Goal: Feedback & Contribution: Submit feedback/report problem

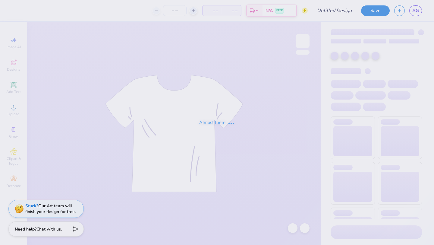
type input "[PERSON_NAME] 6"
type input "24"
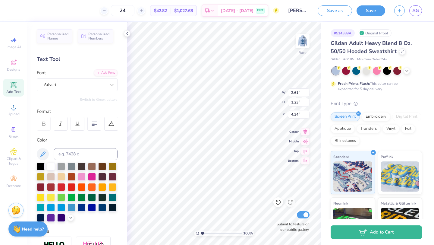
type input "4.34"
type input "3.00"
click at [301, 43] on img at bounding box center [303, 41] width 24 height 24
click at [299, 42] on img at bounding box center [303, 41] width 24 height 24
type input "4.42"
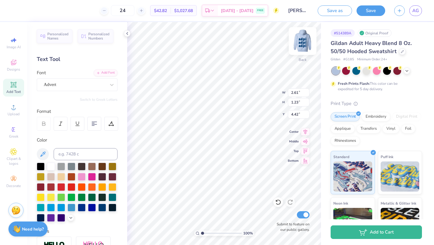
type input "3.92"
type input "4.72"
type input "4.01"
click at [307, 37] on img at bounding box center [303, 41] width 24 height 24
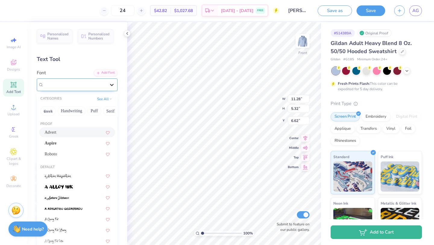
click at [108, 85] on div at bounding box center [111, 84] width 11 height 11
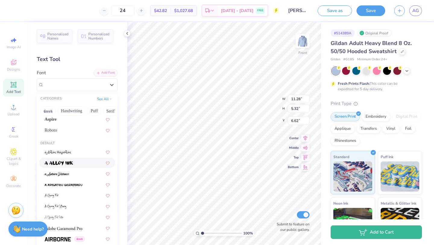
scroll to position [24, 0]
click at [90, 162] on div at bounding box center [77, 162] width 65 height 6
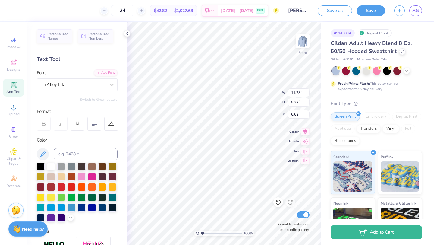
type input "12.53"
type input "4.90"
type input "6.83"
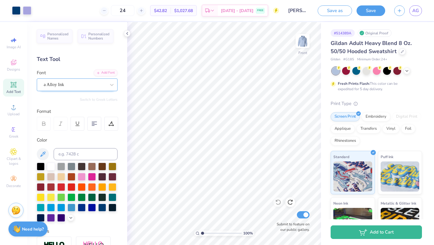
click at [91, 87] on div "a Alloy Ink" at bounding box center [74, 84] width 63 height 9
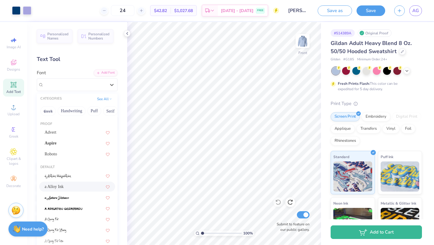
scroll to position [37, 0]
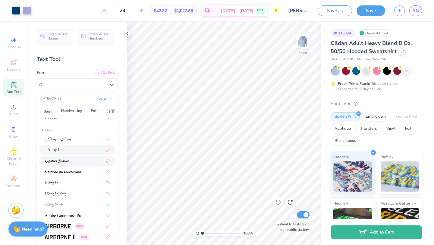
click at [91, 164] on div at bounding box center [77, 160] width 65 height 6
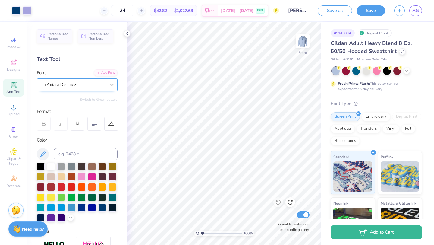
click at [78, 87] on div "a Antara Distance" at bounding box center [74, 84] width 63 height 9
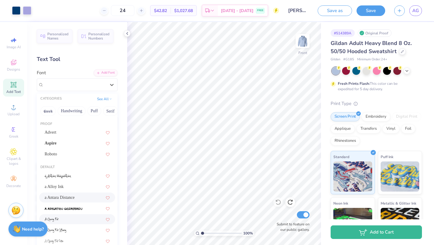
scroll to position [9, 0]
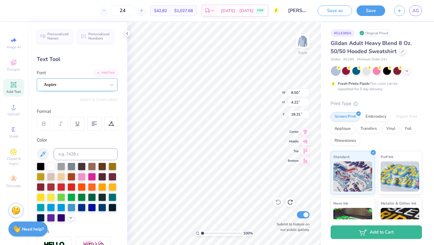
click at [56, 82] on div "Aspire" at bounding box center [74, 84] width 63 height 9
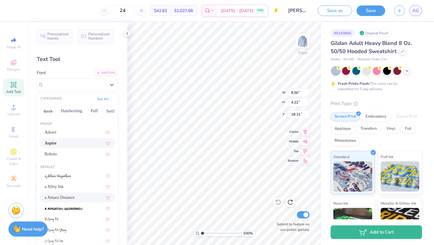
click at [79, 198] on div "a Antara Distance" at bounding box center [77, 197] width 65 height 6
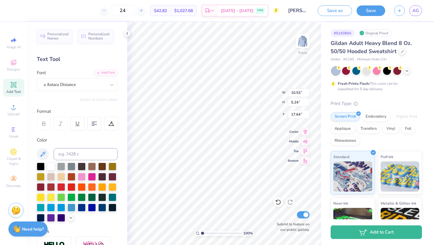
type input "10.53"
type input "5.24"
type input "17.64"
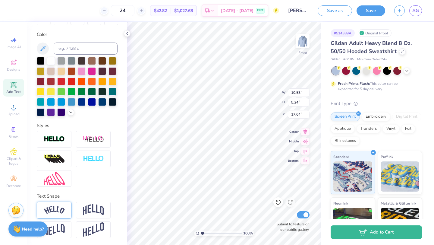
click at [67, 208] on div at bounding box center [54, 210] width 35 height 17
type input "13.30"
type input "18.35"
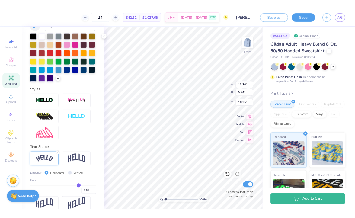
scroll to position [141, 0]
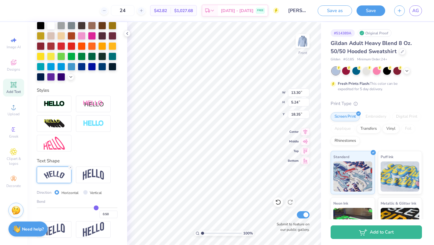
type input "0.46"
type input "0.35"
type input "0.24"
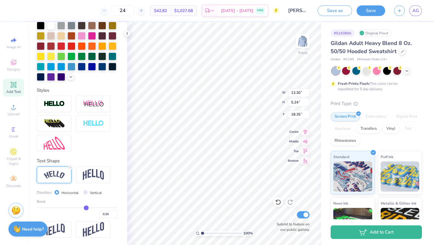
type input "0.24"
type input "0.16"
type input "0.12"
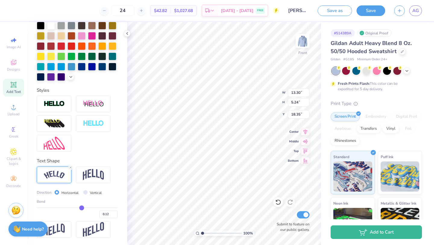
type input "0.1"
type input "0.10"
type input "0.09"
type input "0.08"
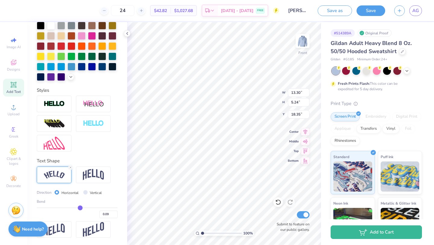
type input "0.08"
type input "0.07"
type input "0.06"
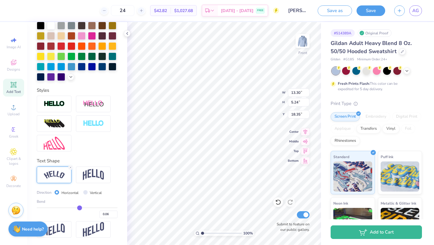
type input "0.03"
type input "-0.03"
type input "-0.16"
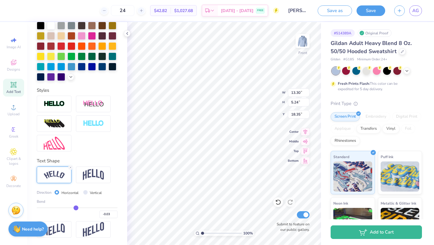
type input "-0.16"
type input "-0.27"
type input "-0.32"
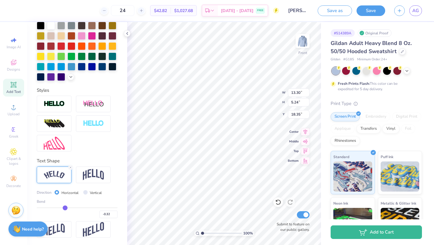
type input "-0.35"
type input "-0.38"
type input "-0.43"
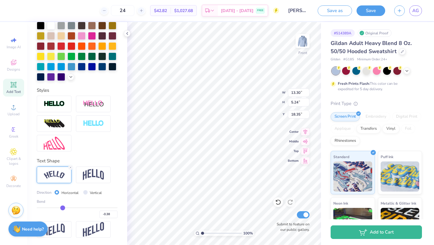
type input "-0.43"
type input "-0.47"
type input "-0.5"
type input "-0.50"
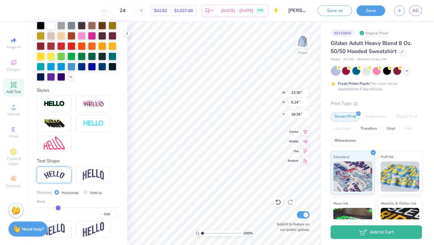
type input "-0.52"
drag, startPoint x: 96, startPoint y: 209, endPoint x: 57, endPoint y: 208, distance: 39.5
type input "-0.52"
click at [57, 208] on input "range" at bounding box center [77, 207] width 81 height 1
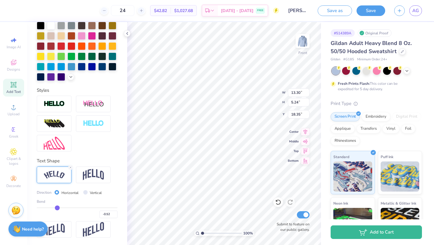
type input "11.99"
type input "5.97"
type input "16.94"
type input "-0.5"
type input "-0.50"
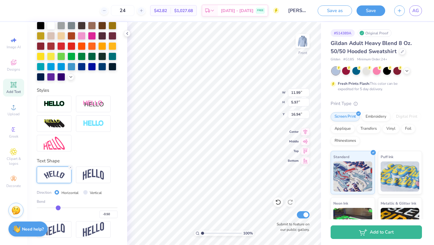
type input "-0.41"
type input "-0.36"
type input "-0.34"
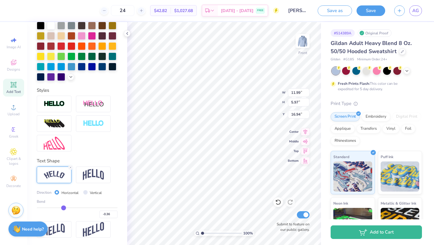
type input "-0.34"
type input "-0.32"
type input "-0.28"
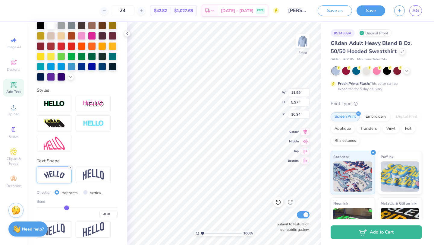
type input "-0.26"
type input "-0.24"
type input "-0.22"
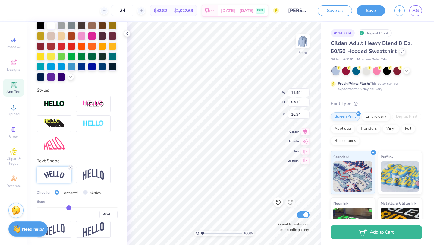
type input "-0.22"
type input "-0.2"
type input "-0.20"
type input "-0.19"
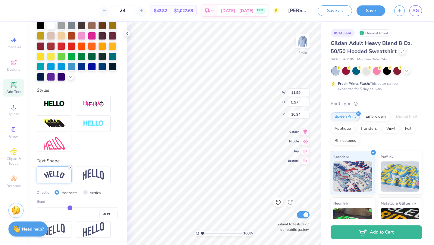
drag, startPoint x: 57, startPoint y: 208, endPoint x: 70, endPoint y: 208, distance: 13.3
type input "-0.19"
click at [70, 208] on input "range" at bounding box center [77, 207] width 81 height 1
type input "11.01"
type input "5.45"
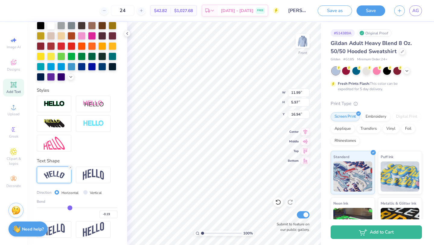
type input "17.57"
type input "-0.18"
type input "-0.17"
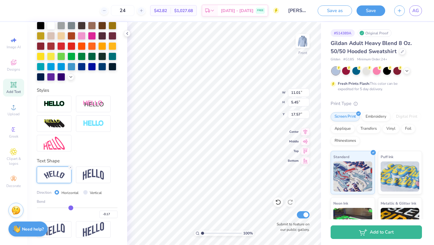
type input "-0.16"
type input "-0.14"
type input "-0.11"
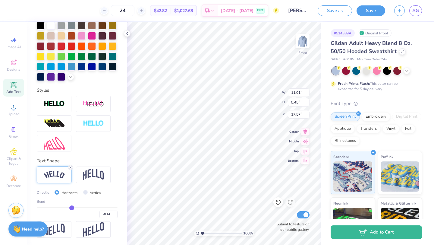
type input "-0.11"
type input "-0.1"
type input "-0.10"
type input "-0.09"
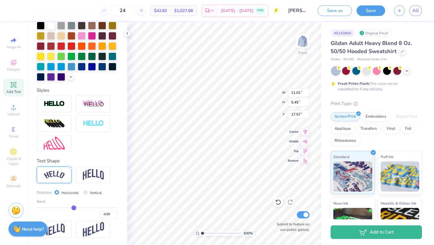
type input "-0.07"
type input "-0.06"
drag, startPoint x: 70, startPoint y: 209, endPoint x: 75, endPoint y: 208, distance: 4.9
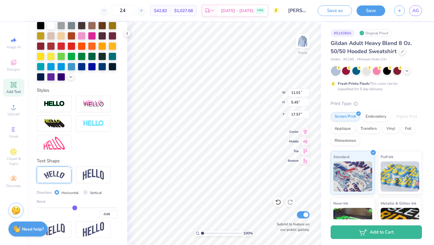
type input "-0.06"
click at [75, 208] on input "range" at bounding box center [77, 207] width 81 height 1
type input "10.68"
type input "5.30"
type input "17.63"
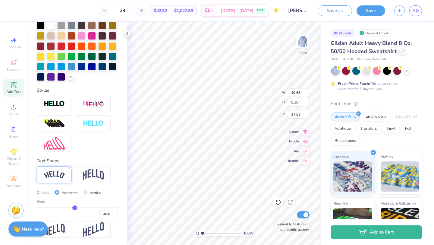
type input "-0.04"
type input "-0.02"
type input "0"
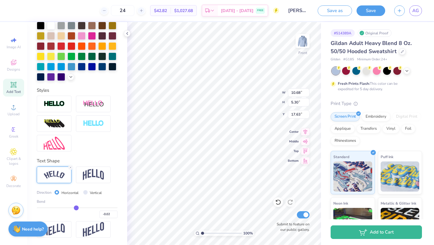
type input "0.00"
type input "0.02"
type input "0.05"
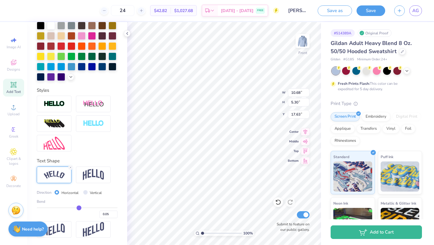
type input "0.08"
type input "0.1"
type input "0.10"
type input "0.12"
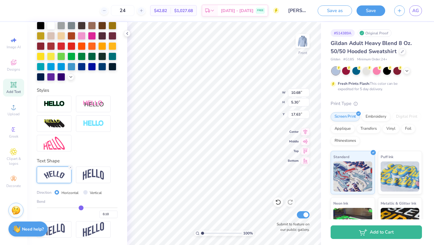
type input "0.12"
type input "0.13"
drag, startPoint x: 75, startPoint y: 208, endPoint x: 82, endPoint y: 208, distance: 7.5
type input "0.13"
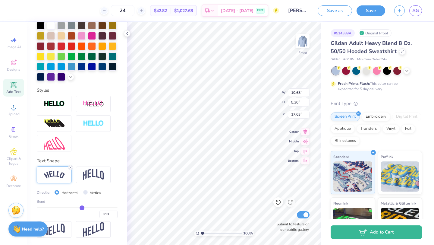
click at [82, 208] on input "range" at bounding box center [77, 207] width 81 height 1
type input "11.19"
type input "0.11"
type input "0.08"
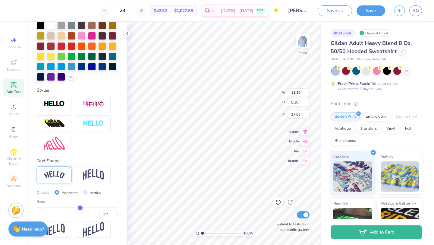
type input "0.08"
type input "0.06"
type input "0.03"
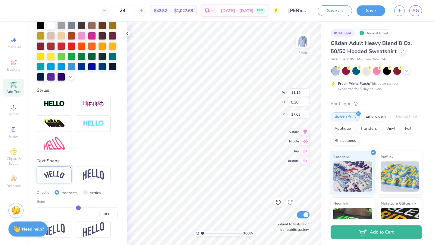
type input "0"
type input "0.00"
type input "-0.03"
type input "-0.04"
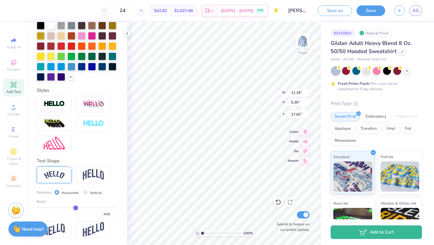
type input "-0.04"
type input "-0.06"
type input "-0.07"
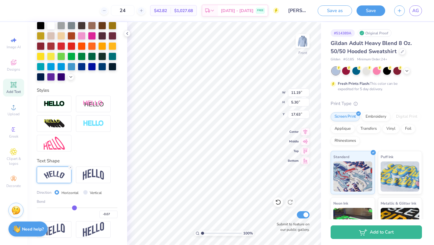
type input "-0.09"
type input "-0.1"
type input "-0.10"
type input "-0.12"
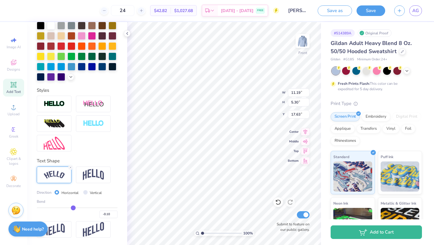
type input "-0.12"
type input "-0.13"
type input "-0.14"
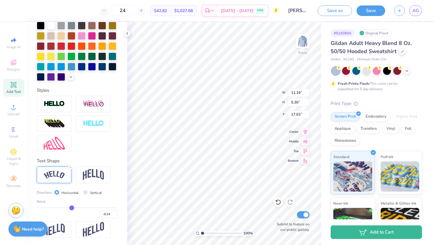
type input "-0.15"
drag, startPoint x: 82, startPoint y: 208, endPoint x: 71, endPoint y: 207, distance: 10.9
type input "-0.15"
click at [71, 207] on input "range" at bounding box center [77, 207] width 81 height 1
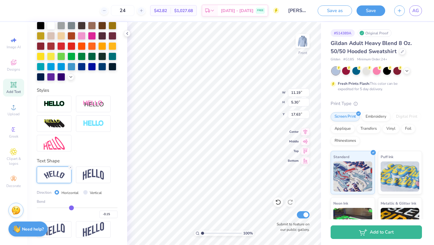
type input "10.90"
type input "5.40"
type input "17.61"
type input "1.27"
click at [204, 231] on input "range" at bounding box center [221, 232] width 41 height 5
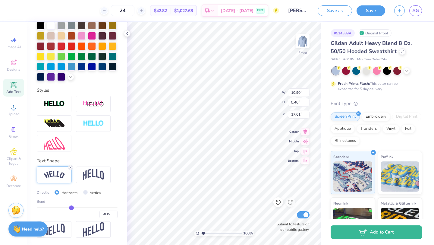
type input "17.64"
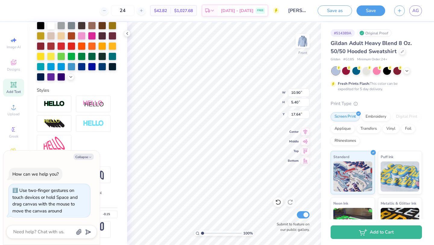
type input "1"
click at [202, 233] on input "range" at bounding box center [221, 232] width 41 height 5
type textarea "x"
type input "17.25"
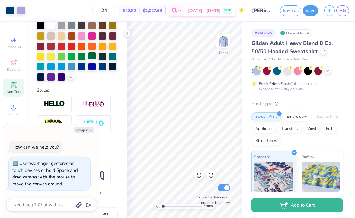
scroll to position [0, 0]
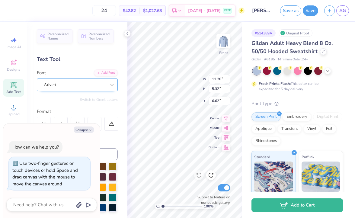
click at [86, 88] on div "Advert" at bounding box center [74, 84] width 63 height 9
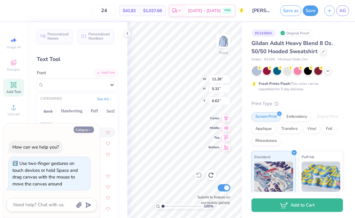
click at [86, 131] on button "Collapse" at bounding box center [84, 129] width 20 height 6
type textarea "x"
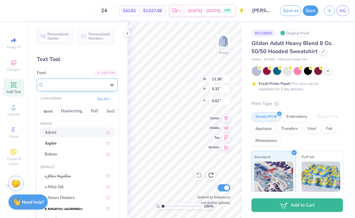
click at [108, 84] on div at bounding box center [111, 84] width 11 height 11
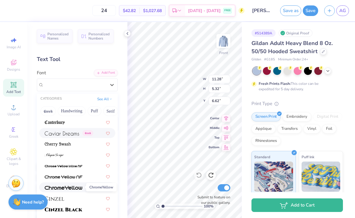
scroll to position [673, 0]
click at [71, 136] on div "Greek" at bounding box center [77, 133] width 76 height 10
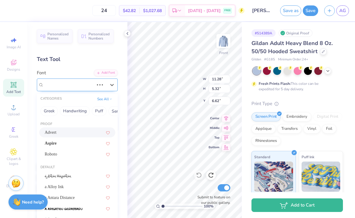
click at [74, 88] on div "Advert" at bounding box center [68, 84] width 51 height 9
type input "11.68"
type input "5.45"
type input "6.55"
click at [63, 130] on div "Advert" at bounding box center [77, 132] width 65 height 6
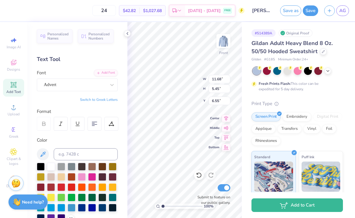
type input "11.28"
type input "5.32"
type input "6.62"
type input "16.31"
type input "17.95"
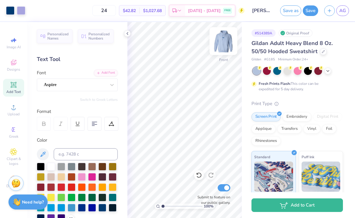
click at [225, 39] on img at bounding box center [223, 41] width 24 height 24
click at [308, 11] on button "Save" at bounding box center [310, 10] width 15 height 11
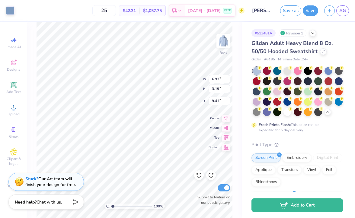
type input "6.93"
type input "3.19"
type input "6.10"
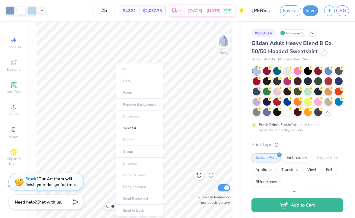
click at [132, 174] on ul "Cut Copy Paste Remove Background Duplicate Select All Delete Group Ungroup Brin…" at bounding box center [139, 139] width 47 height 153
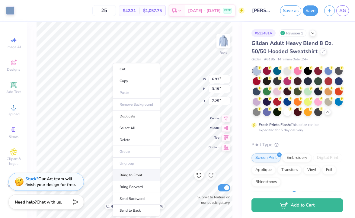
click at [137, 174] on li "Bring to Front" at bounding box center [136, 175] width 47 height 12
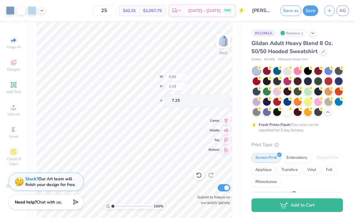
type input "5.32"
type input "4.06"
type input "1.44"
type input "2.41"
type input "9.57"
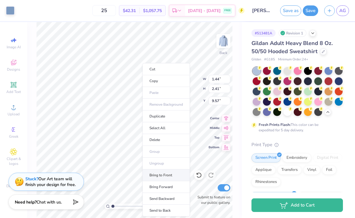
click at [163, 175] on li "Bring to Front" at bounding box center [165, 175] width 47 height 12
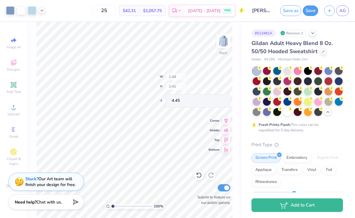
type input "4.45"
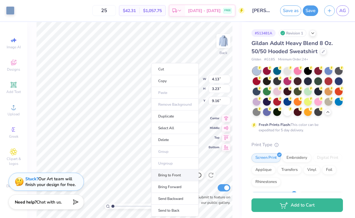
click at [175, 179] on li "Bring to Front" at bounding box center [174, 175] width 47 height 12
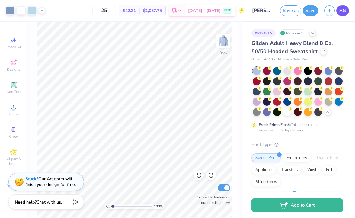
click at [345, 14] on span "AG" at bounding box center [342, 10] width 7 height 7
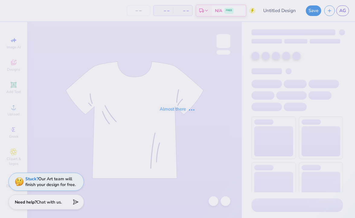
type input "[PERSON_NAME] 5"
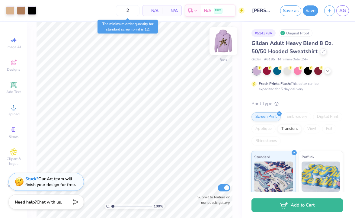
click at [222, 37] on img at bounding box center [223, 41] width 24 height 24
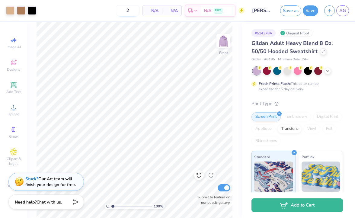
click at [133, 10] on input "2" at bounding box center [128, 10] width 24 height 11
type input "24"
click at [311, 14] on button "Save" at bounding box center [310, 10] width 15 height 11
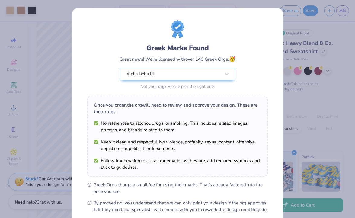
scroll to position [65, 0]
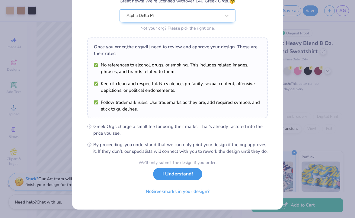
click at [172, 175] on button "I Understand!" at bounding box center [177, 174] width 49 height 12
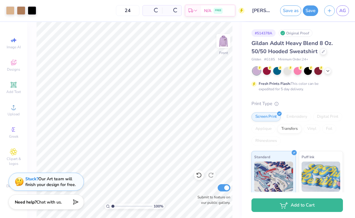
scroll to position [0, 0]
click at [344, 10] on span "AG" at bounding box center [342, 10] width 7 height 7
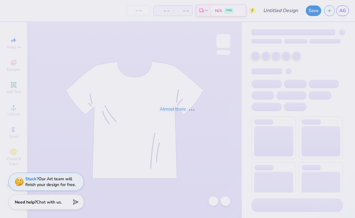
type input "violet ball 5"
type input "24"
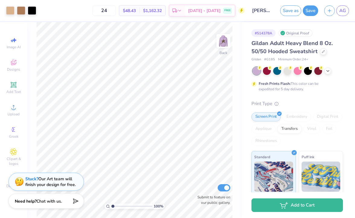
click at [56, 202] on span "Chat with us." at bounding box center [49, 201] width 25 height 6
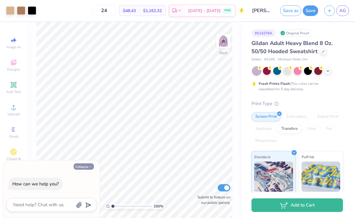
click at [90, 167] on icon "button" at bounding box center [90, 167] width 4 height 4
type textarea "x"
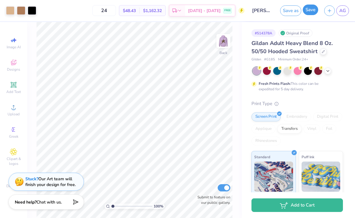
click at [311, 8] on button "Save" at bounding box center [310, 10] width 15 height 11
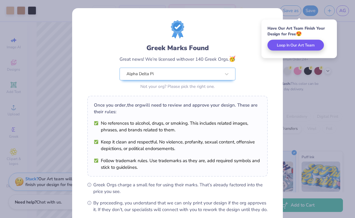
click at [295, 49] on button "Loop In Our Art Team" at bounding box center [295, 45] width 56 height 11
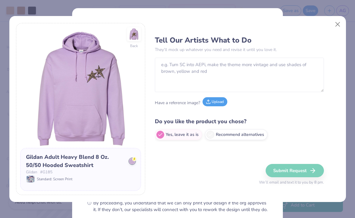
click at [220, 101] on button "Upload" at bounding box center [214, 101] width 25 height 9
click at [215, 103] on button "Upload" at bounding box center [214, 101] width 25 height 9
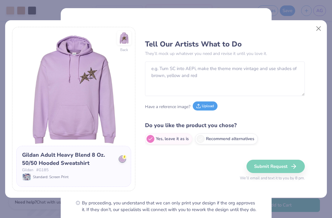
click at [208, 108] on button "Upload" at bounding box center [204, 105] width 25 height 9
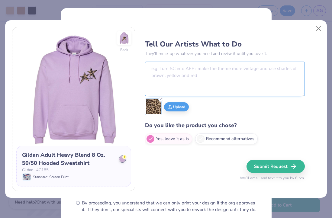
click at [187, 81] on textarea at bounding box center [225, 79] width 160 height 34
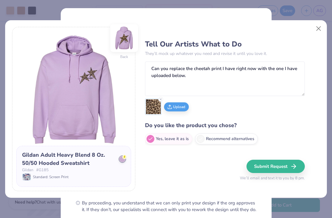
click at [122, 46] on img at bounding box center [124, 38] width 28 height 28
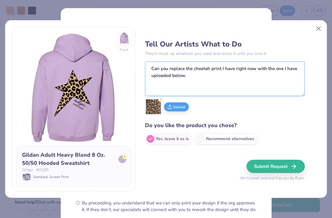
click at [195, 82] on textarea "Can you replace the cheetah print I have right now with the one I have uploaded…" at bounding box center [225, 79] width 160 height 34
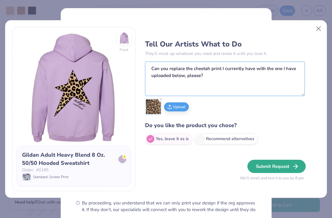
type textarea "Can you replace the cheetah print I currently have with the one I have uploaded…"
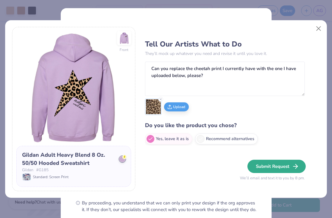
click at [284, 164] on button "Submit Request" at bounding box center [276, 166] width 58 height 13
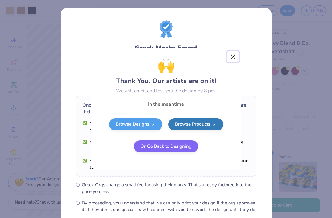
click at [233, 57] on button "Close" at bounding box center [232, 56] width 11 height 11
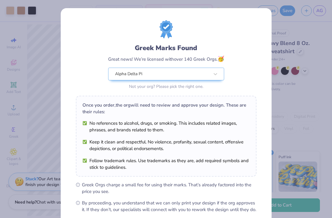
scroll to position [65, 0]
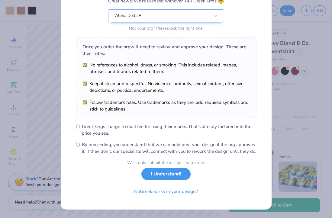
click at [179, 179] on button "I Understand!" at bounding box center [165, 174] width 49 height 12
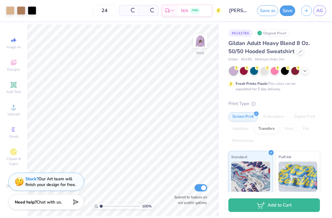
scroll to position [0, 0]
click at [320, 12] on span "AG" at bounding box center [319, 10] width 7 height 7
